Goal: Task Accomplishment & Management: Use online tool/utility

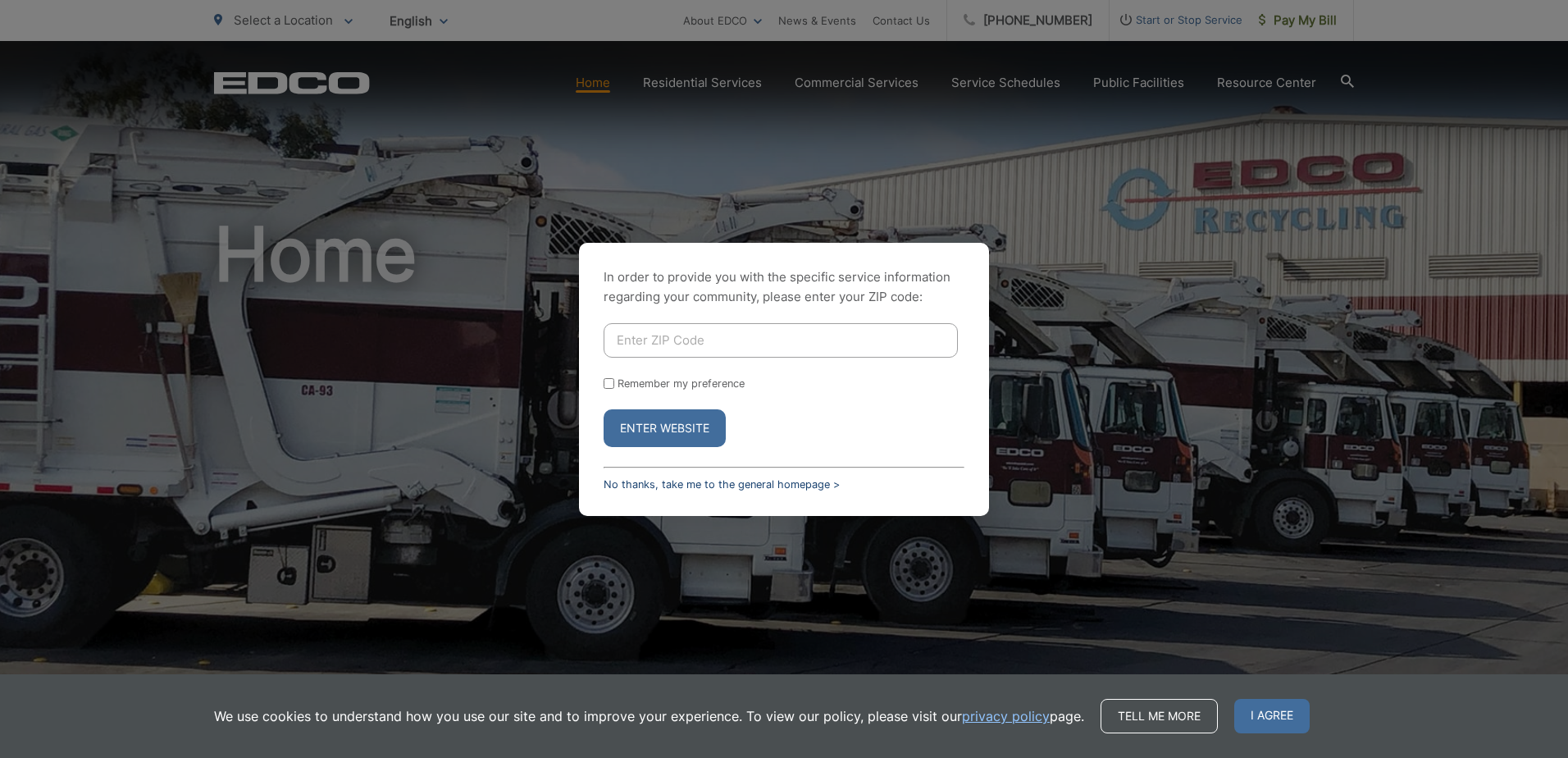
click at [676, 485] on link "No thanks, take me to the general homepage >" at bounding box center [721, 484] width 236 height 12
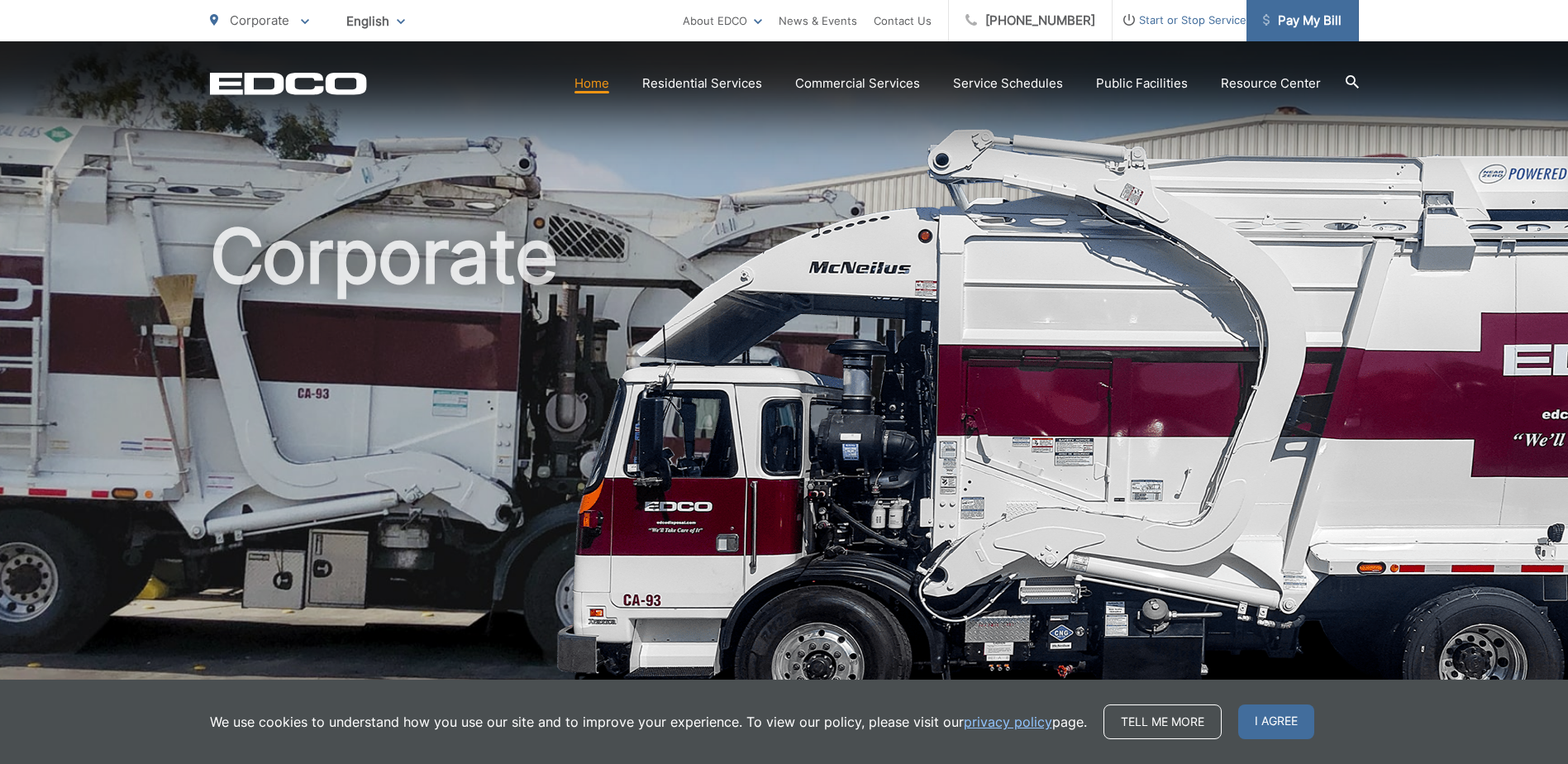
click at [1308, 20] on span "Pay My Bill" at bounding box center [1302, 21] width 78 height 20
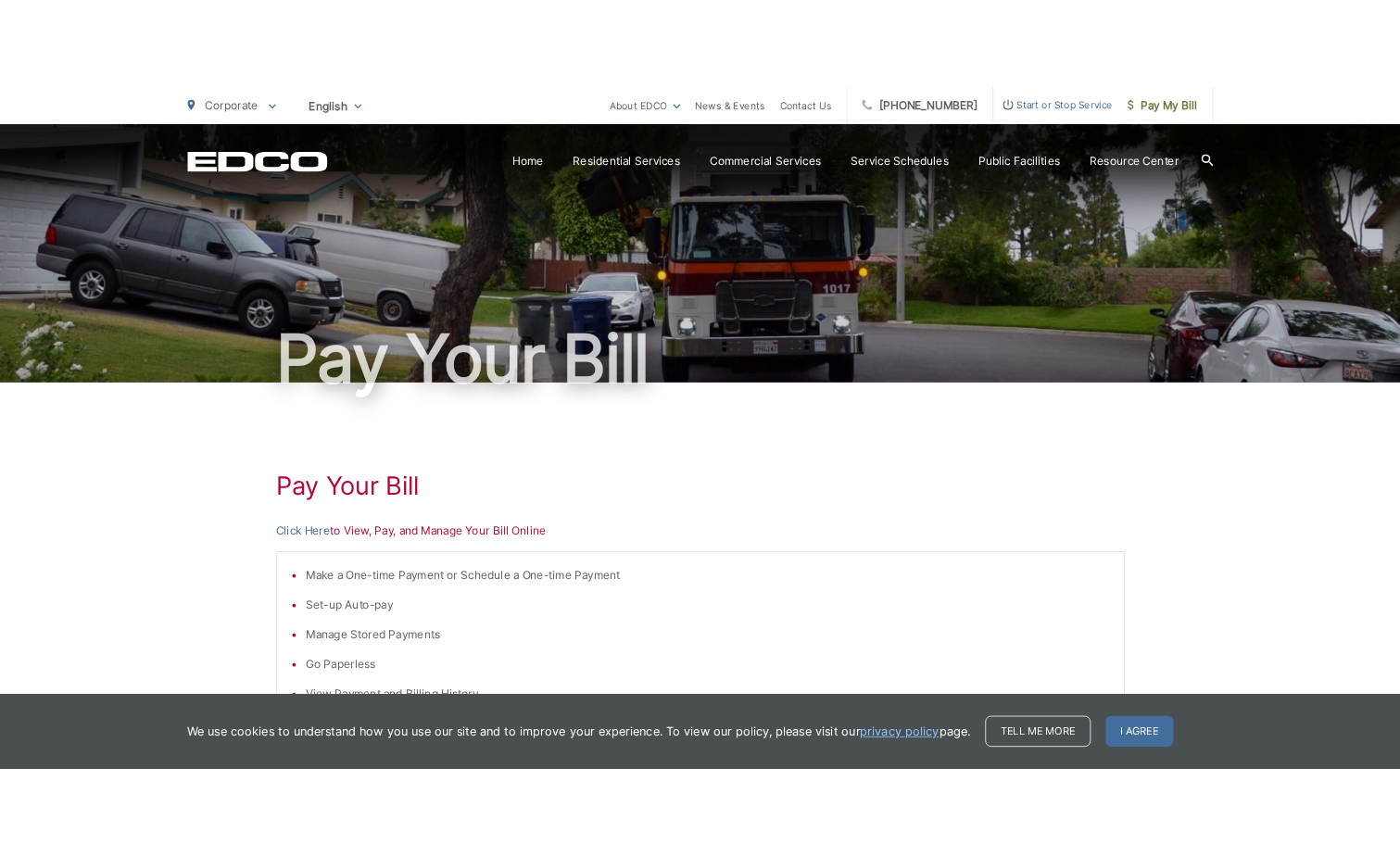
scroll to position [93, 0]
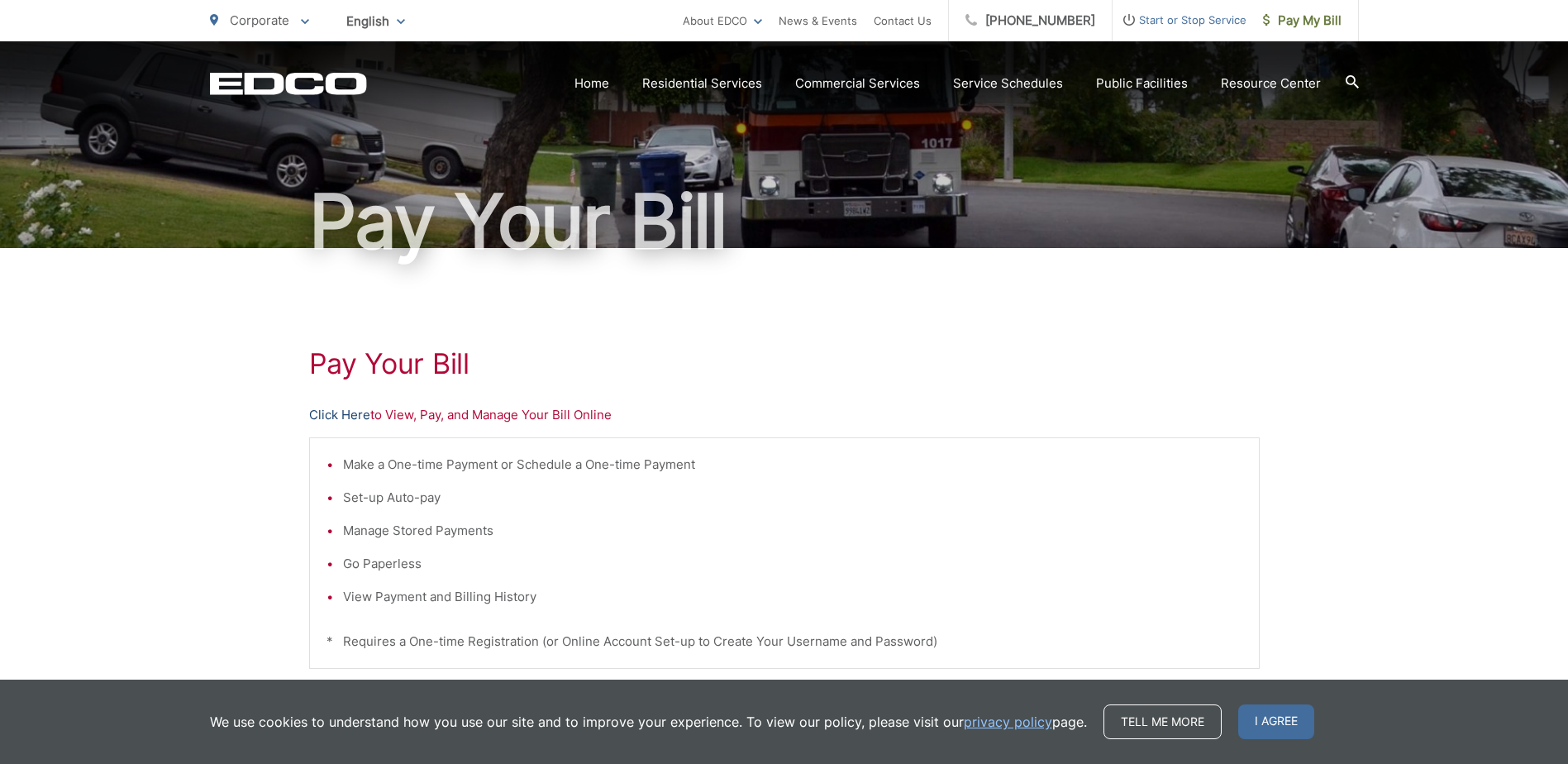
click at [339, 414] on link "Click Here" at bounding box center [339, 415] width 61 height 20
